Goal: Information Seeking & Learning: Learn about a topic

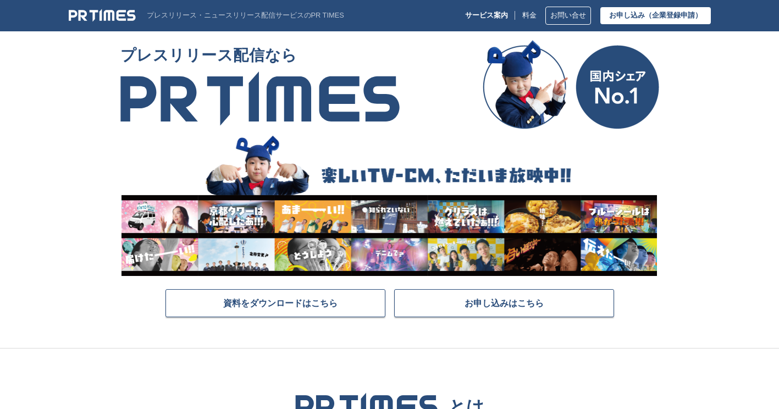
click at [740, 80] on section "プレスリリース配信なら 資料をダウンロードはこちら お申し込みはこちら" at bounding box center [389, 194] width 779 height 308
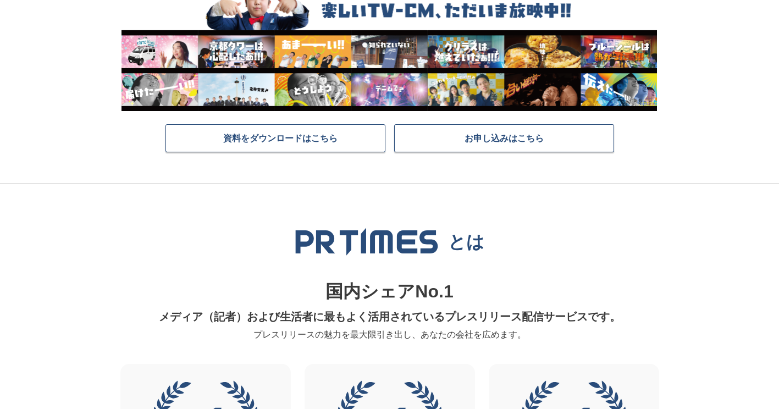
scroll to position [385, 0]
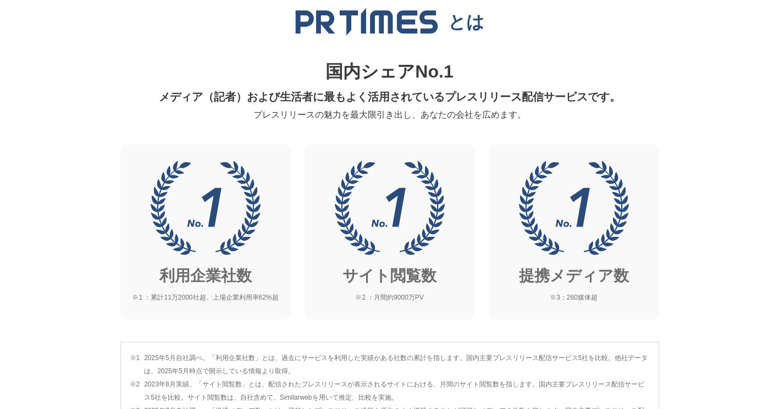
click at [713, 107] on section "とは 国内シェアNo.1 メディア（記者）および生活者に最もよく活用されているプレスリリース配信サービスです。 プレスリリースの魅力を最大限引き出し、あなたの…" at bounding box center [389, 224] width 779 height 521
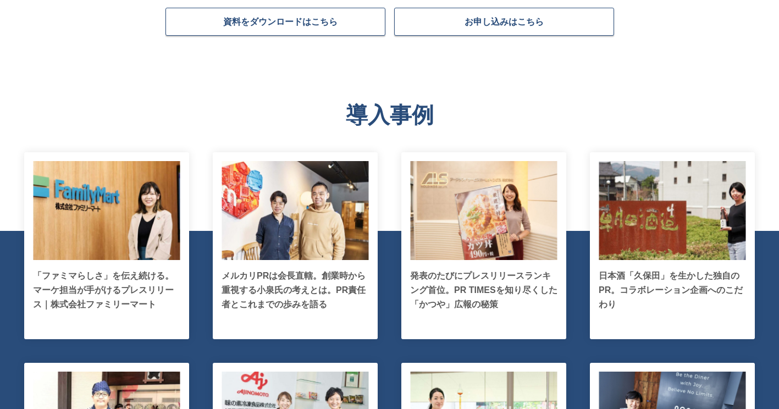
scroll to position [2035, 0]
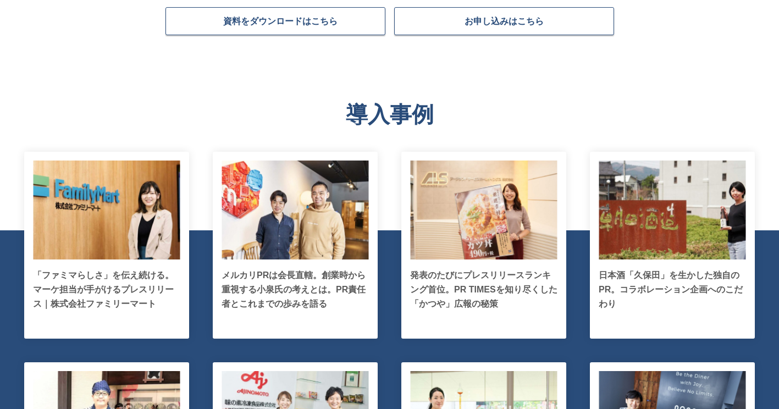
click at [698, 93] on secion "導入事例 「ファミマらしさ」を伝え続ける。マーケ担当が手がけるプレスリリース｜株式会社ファミリーマート [GEOGRAPHIC_DATA]PRは会長直轄。創業…" at bounding box center [389, 337] width 779 height 561
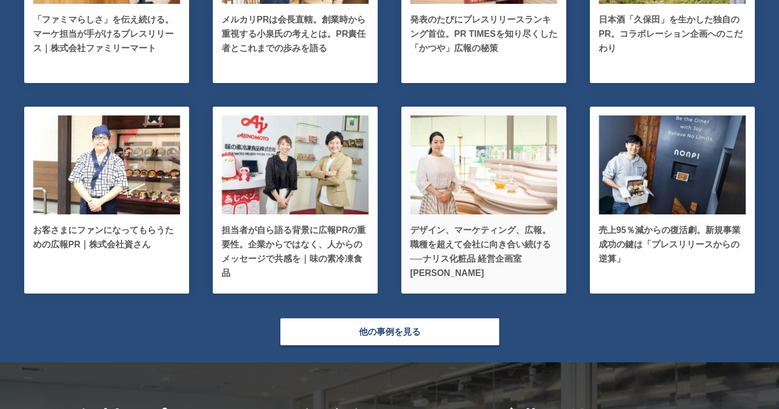
scroll to position [2310, 0]
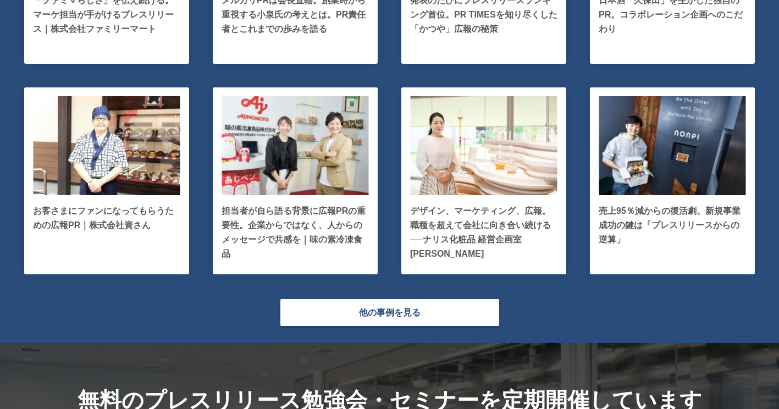
click at [614, 306] on div "他の事例を見る" at bounding box center [390, 313] width 660 height 28
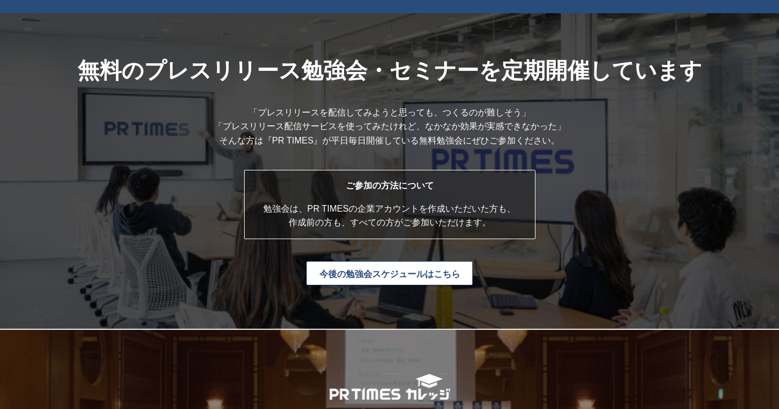
click at [633, 125] on div "無料のプレスリリース勉強会・ セミナーを定期開催しています 「プレスリリースを配信してみようと思っても、つくるのが難しそう」 「プレスリリース配信サービスを使…" at bounding box center [389, 171] width 779 height 316
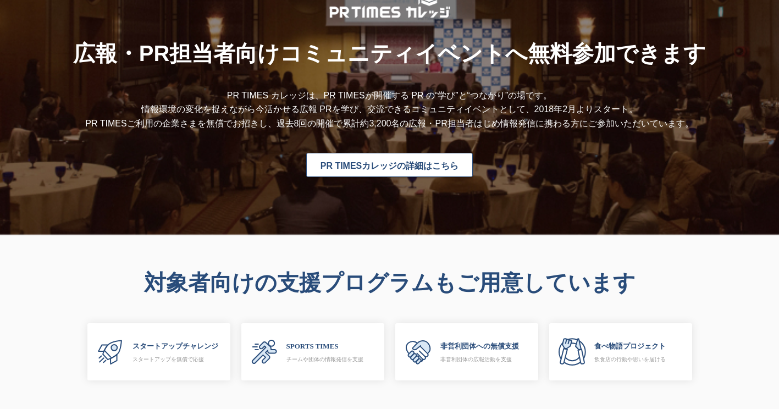
scroll to position [3025, 0]
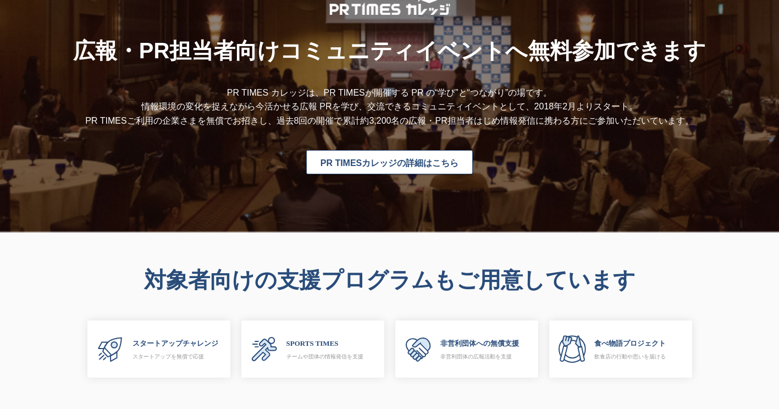
click at [737, 66] on div "広報・PR担当者向けコミュニティ イベントへ無料参加できます PR TIMES カレッジは、PR TIMESが開催する PR の“学び”と“つながり”の場です…" at bounding box center [389, 81] width 779 height 273
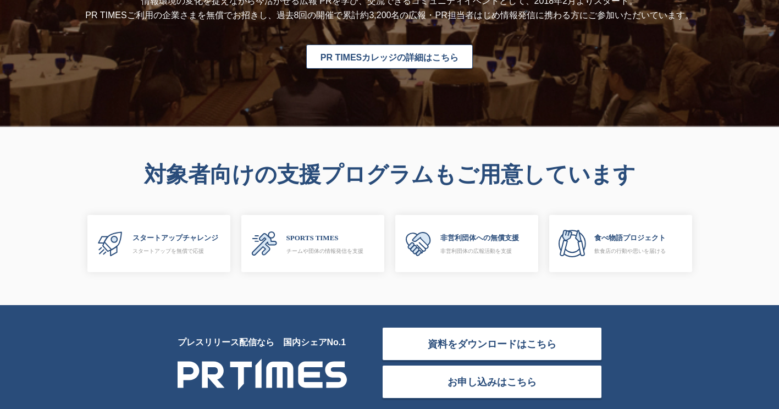
scroll to position [3244, 0]
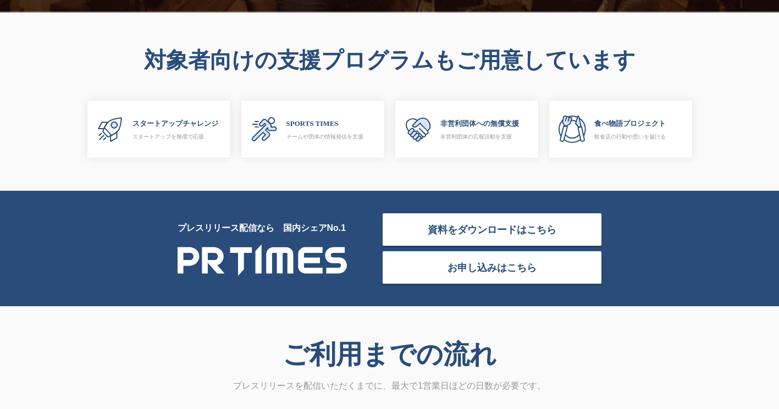
click at [747, 77] on div "対象者向けの支援プログラムもご用意しています スタートアップチャレンジ スタートアップを無償で応援 SPORTS TIMES チームや団体の情報発信を支援 非…" at bounding box center [389, 102] width 715 height 178
click at [701, 61] on h2 "対象者向けの支援プログラムもご用意しています" at bounding box center [389, 60] width 697 height 29
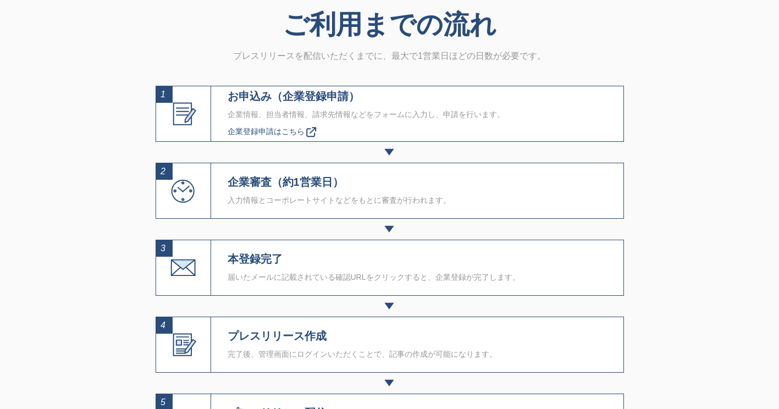
scroll to position [3684, 0]
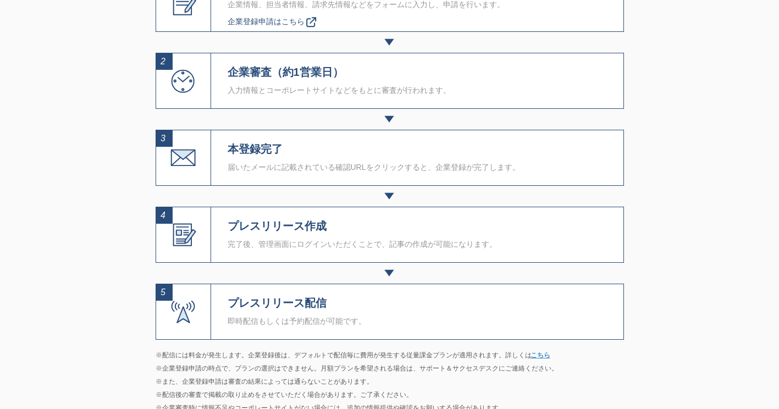
click at [698, 65] on section "ご利用までの流れ プレスリリースを配信いただくまでに、最大で1営業日ほどの日数が必要です。 1 お申込み（企業登録申請） 企業情報、担当者情報、請求先情報など…" at bounding box center [389, 162] width 779 height 592
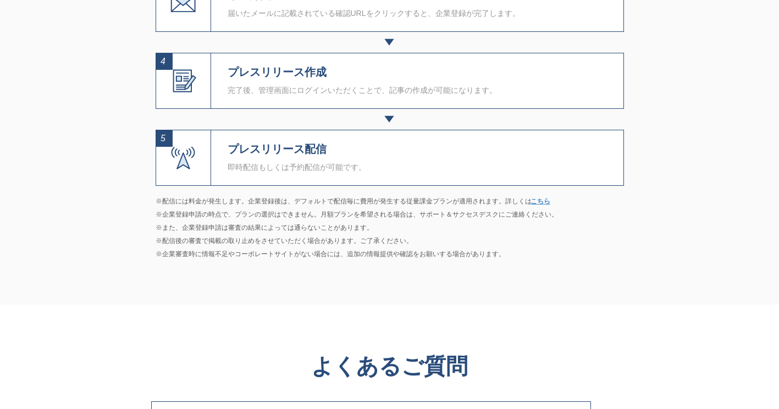
scroll to position [3849, 0]
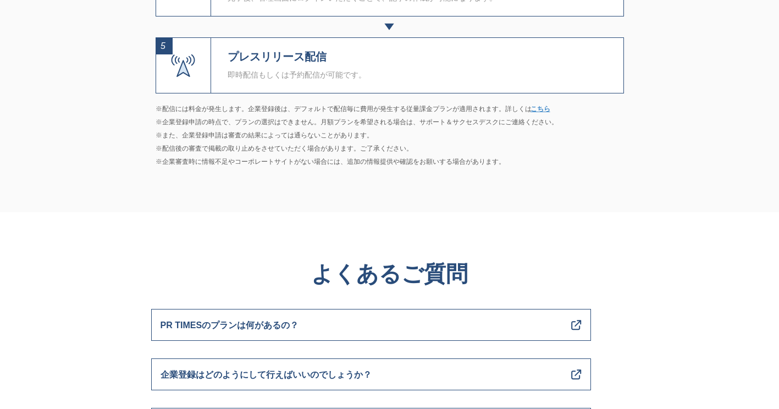
scroll to position [4014, 0]
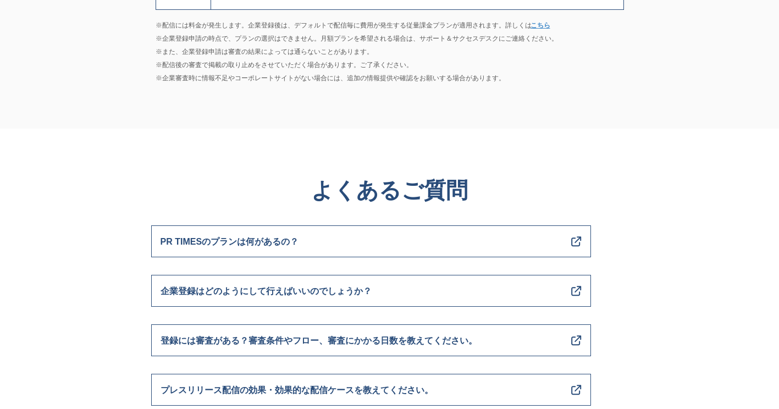
drag, startPoint x: 754, startPoint y: 2, endPoint x: 654, endPoint y: 100, distance: 139.2
drag, startPoint x: 786, startPoint y: 0, endPoint x: 728, endPoint y: 103, distance: 118.2
click at [93, 222] on section "よくあるご質問 PR TIMESのプランは何があるの？ 企業登録はどのようにして行えばいいのでしょうか？ 登録には審査がある？審査条件やフロー、審査にかかる日…" at bounding box center [389, 289] width 779 height 321
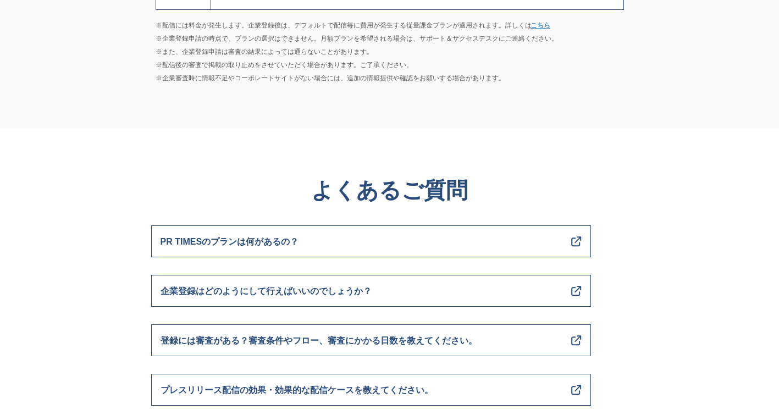
click at [651, 138] on section "よくあるご質問 PR TIMESのプランは何があるの？ 企業登録はどのようにして行えばいいのでしょうか？ 登録には審査がある？審査条件やフロー、審査にかかる日…" at bounding box center [389, 289] width 779 height 321
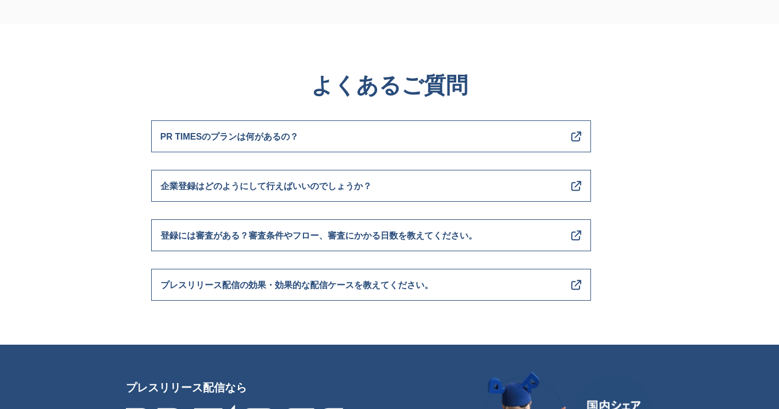
scroll to position [4124, 0]
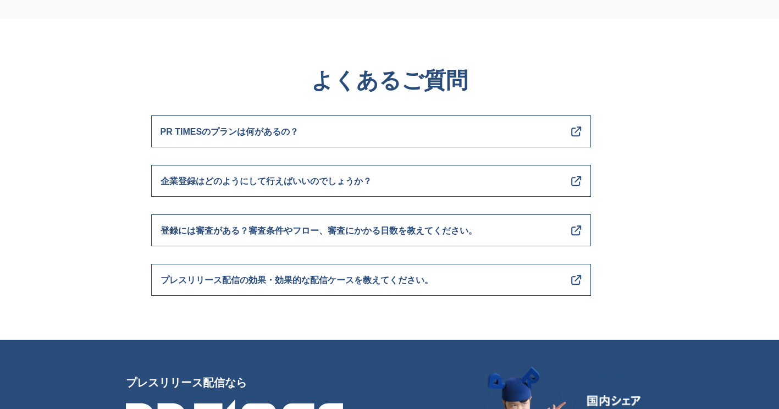
drag, startPoint x: 670, startPoint y: 181, endPoint x: 673, endPoint y: 176, distance: 5.9
click at [670, 181] on section "よくあるご質問 PR TIMESのプランは何があるの？ 企業登録はどのようにして行えばいいのでしょうか？ 登録には審査がある？審査条件やフロー、審査にかかる日…" at bounding box center [389, 179] width 779 height 321
drag, startPoint x: 642, startPoint y: 81, endPoint x: 673, endPoint y: 78, distance: 31.0
click at [643, 80] on section "よくあるご質問 PR TIMESのプランは何があるの？ 企業登録はどのようにして行えばいいのでしょうか？ 登録には審査がある？審査条件やフロー、審査にかかる日…" at bounding box center [389, 179] width 779 height 321
click at [638, 200] on section "よくあるご質問 PR TIMESのプランは何があるの？ 企業登録はどのようにして行えばいいのでしょうか？ 登録には審査がある？審査条件やフロー、審査にかかる日…" at bounding box center [389, 179] width 779 height 321
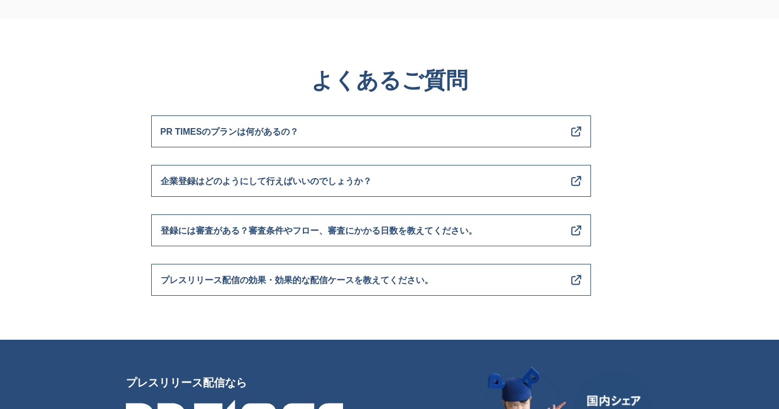
click at [678, 210] on section "よくあるご質問 PR TIMESのプランは何があるの？ 企業登録はどのようにして行えばいいのでしょうか？ 登録には審査がある？審査条件やフロー、審査にかかる日…" at bounding box center [389, 179] width 779 height 321
click at [717, 222] on section "よくあるご質問 PR TIMESのプランは何があるの？ 企業登録はどのようにして行えばいいのでしょうか？ 登録には審査がある？審査条件やフロー、審査にかかる日…" at bounding box center [389, 179] width 779 height 321
click at [622, 84] on h4 "よくあるご質問" at bounding box center [389, 80] width 477 height 35
